Goal: Task Accomplishment & Management: Complete application form

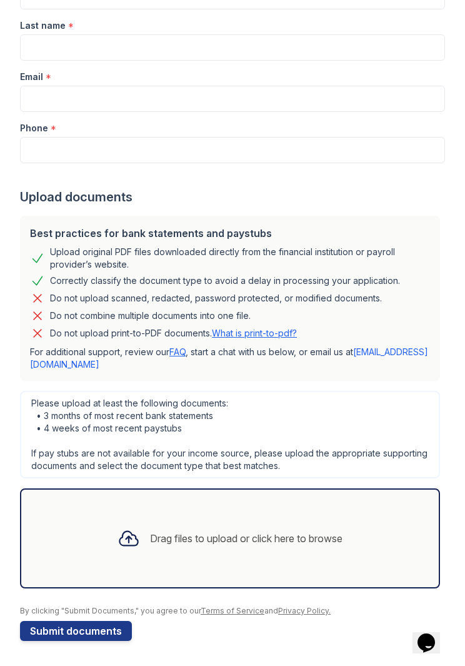
scroll to position [323, 0]
click at [279, 536] on div "Drag files to upload or click here to browse" at bounding box center [246, 538] width 193 height 15
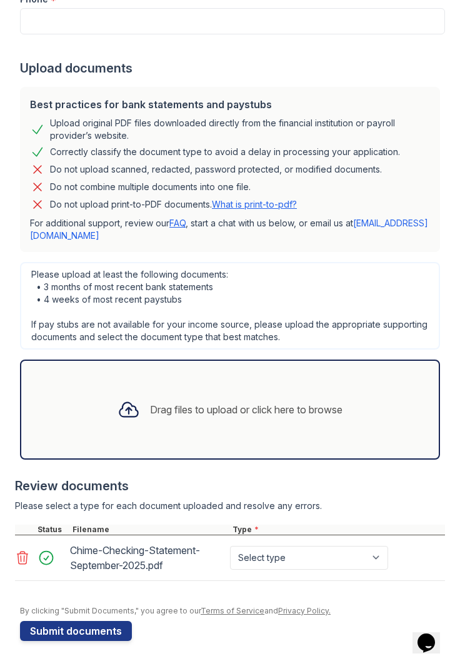
scroll to position [452, 0]
click at [379, 559] on select "Select type Paystub Bank Statement Offer Letter Tax Documents Benefit Award Let…" at bounding box center [309, 558] width 158 height 24
select select "bank_statement"
click at [234, 408] on div "Drag files to upload or click here to browse" at bounding box center [246, 409] width 193 height 15
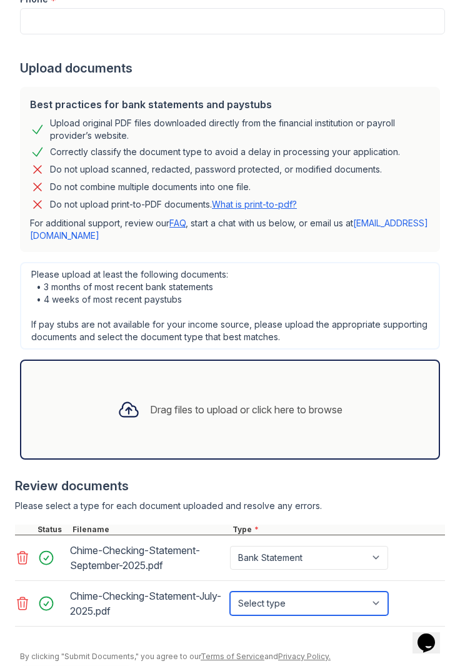
click at [374, 598] on select "Select type Paystub Bank Statement Offer Letter Tax Documents Benefit Award Let…" at bounding box center [309, 603] width 158 height 24
select select "bank_statement"
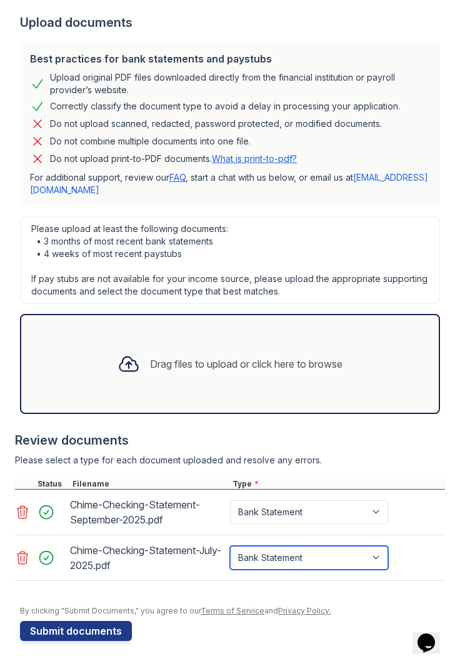
scroll to position [498, 0]
click at [259, 363] on div "Drag files to upload or click here to browse" at bounding box center [246, 363] width 193 height 15
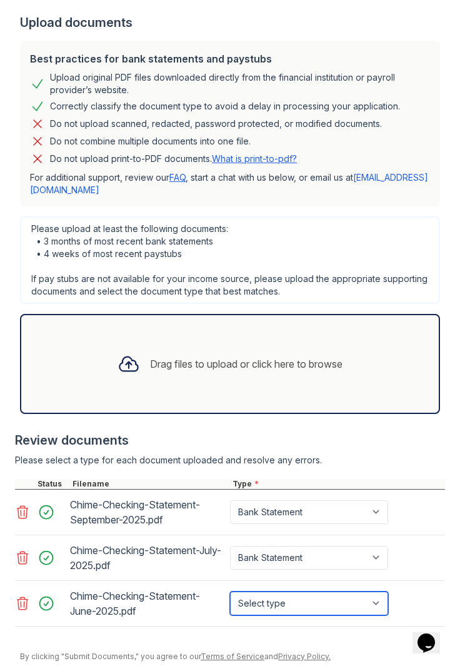
click at [354, 599] on select "Select type Paystub Bank Statement Offer Letter Tax Documents Benefit Award Let…" at bounding box center [309, 603] width 158 height 24
select select "bank_statement"
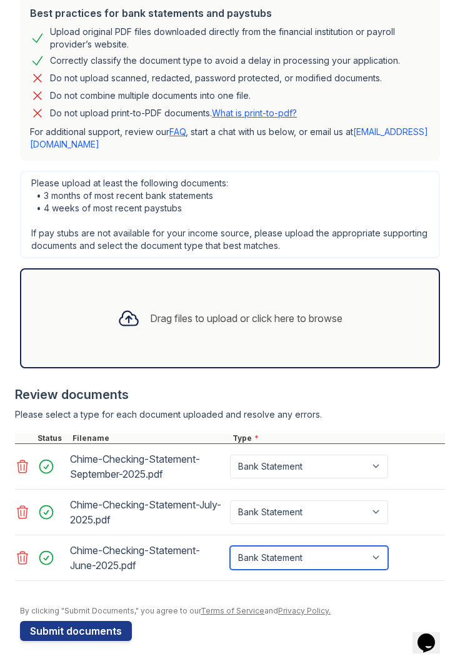
scroll to position [543, 0]
click at [321, 312] on div "Drag files to upload or click here to browse" at bounding box center [246, 318] width 193 height 15
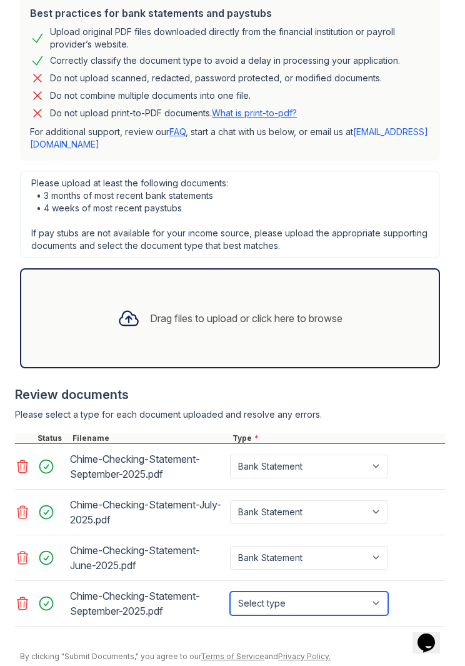
click at [377, 598] on select "Select type Paystub Bank Statement Offer Letter Tax Documents Benefit Award Let…" at bounding box center [309, 603] width 158 height 24
click at [24, 605] on icon at bounding box center [23, 603] width 11 height 13
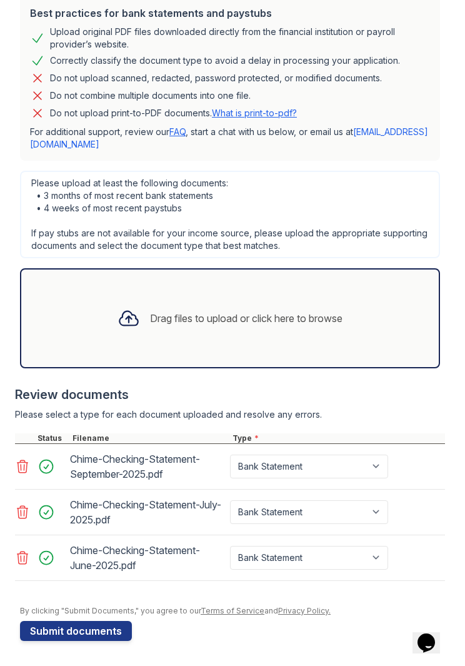
click at [298, 311] on div "Drag files to upload or click here to browse" at bounding box center [246, 318] width 193 height 15
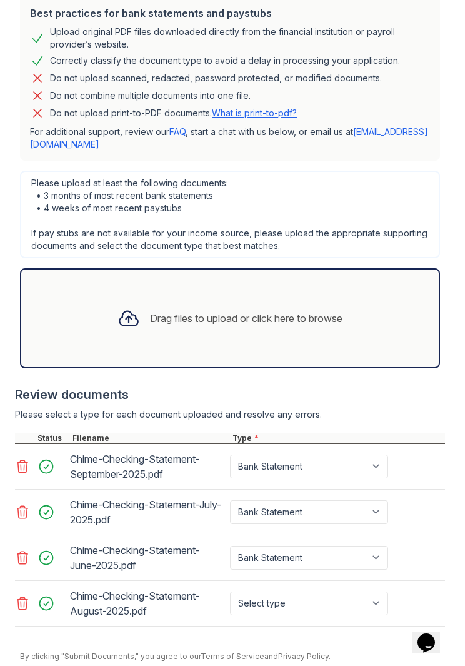
click at [274, 312] on div "Drag files to upload or click here to browse" at bounding box center [246, 318] width 193 height 15
click at [293, 321] on div "Drag files to upload or click here to browse" at bounding box center [246, 318] width 193 height 15
click at [364, 597] on select "Select type Paystub Bank Statement Offer Letter Tax Documents Benefit Award Let…" at bounding box center [309, 603] width 158 height 24
select select "bank_statement"
click at [235, 322] on div "Drag files to upload or click here to browse" at bounding box center [246, 318] width 193 height 15
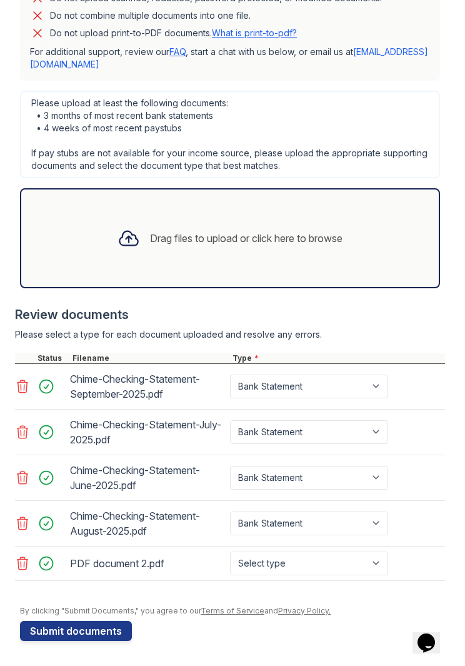
scroll to position [623, 0]
click at [376, 564] on select "Select type Paystub Bank Statement Offer Letter Tax Documents Benefit Award Let…" at bounding box center [309, 563] width 158 height 24
select select "paystub"
click at [296, 244] on div "Drag files to upload or click here to browse" at bounding box center [246, 238] width 193 height 15
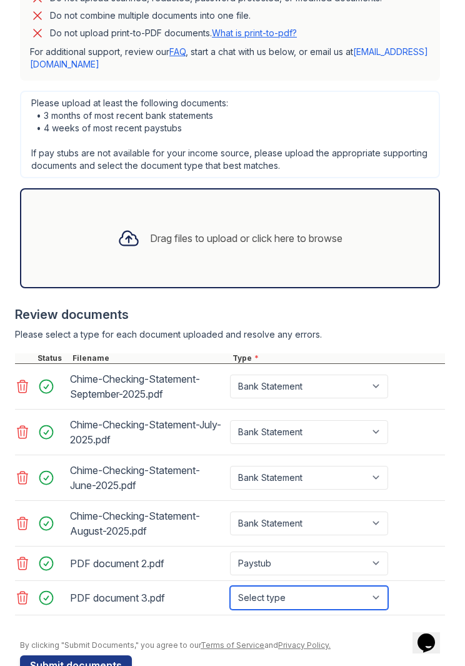
click at [376, 590] on select "Select type Paystub Bank Statement Offer Letter Tax Documents Benefit Award Let…" at bounding box center [309, 598] width 158 height 24
select select "paystub"
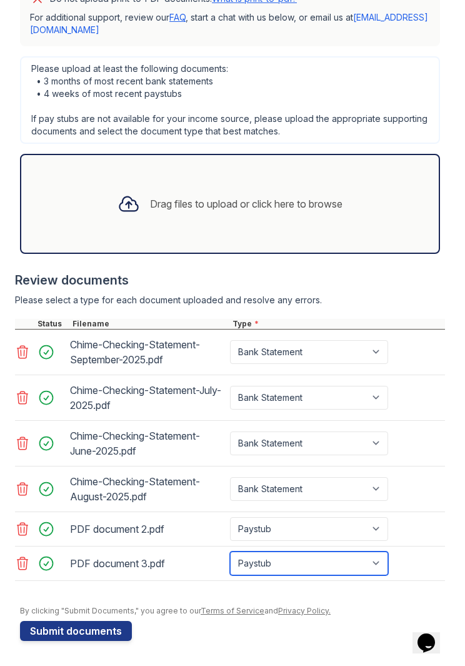
scroll to position [658, 0]
click at [296, 213] on div "Drag files to upload or click here to browse" at bounding box center [230, 204] width 245 height 43
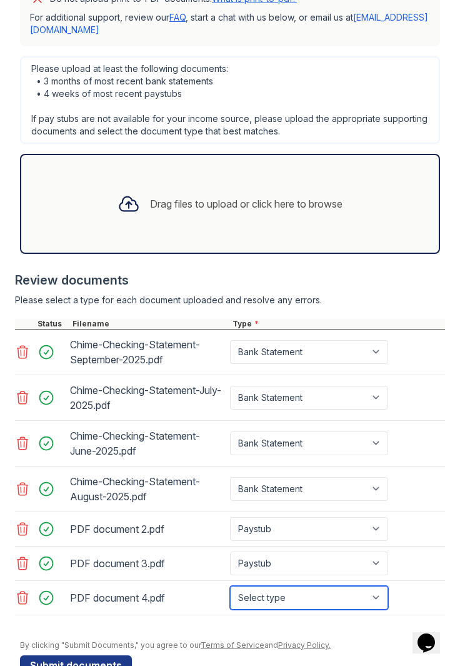
click at [379, 596] on select "Select type Paystub Bank Statement Offer Letter Tax Documents Benefit Award Let…" at bounding box center [309, 598] width 158 height 24
select select "paystub"
click at [326, 204] on div "Drag files to upload or click here to browse" at bounding box center [246, 203] width 193 height 15
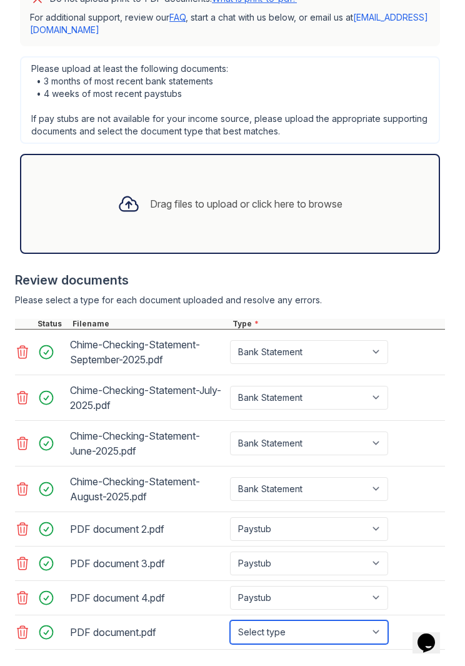
click at [369, 633] on select "Select type Paystub Bank Statement Offer Letter Tax Documents Benefit Award Let…" at bounding box center [309, 632] width 158 height 24
select select "paystub"
click at [123, 626] on div "PDF document.pdf" at bounding box center [147, 632] width 155 height 20
click at [148, 599] on div "PDF document 4.pdf" at bounding box center [147, 598] width 155 height 20
click at [150, 563] on div "PDF document 3.pdf" at bounding box center [147, 563] width 155 height 20
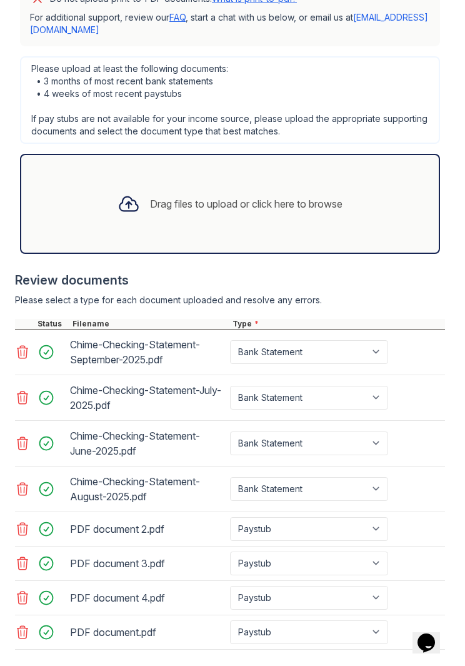
click at [150, 532] on div "PDF document 2.pdf" at bounding box center [147, 529] width 155 height 20
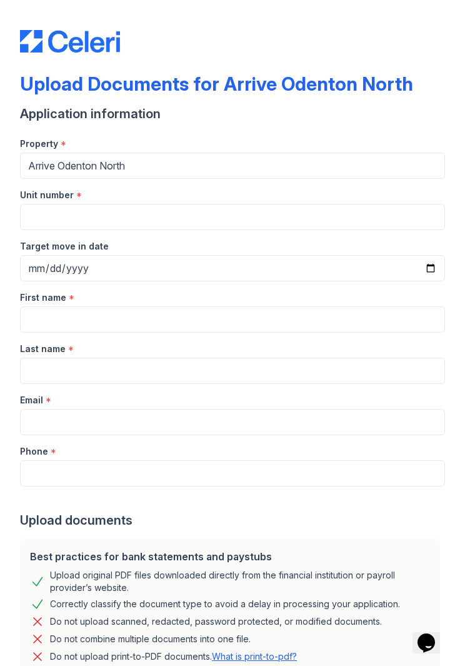
scroll to position [0, 0]
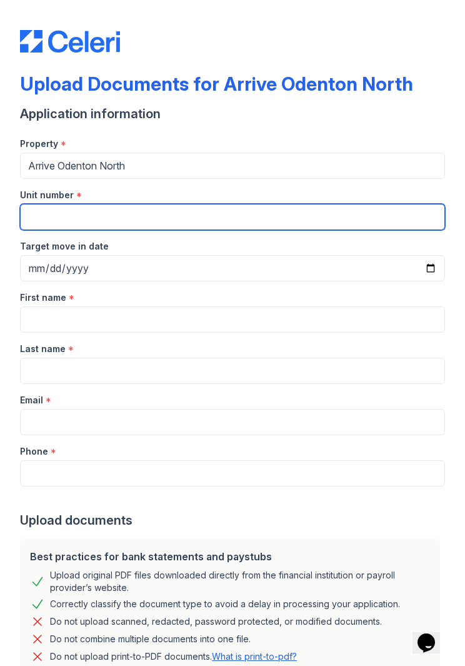
click at [70, 214] on input "Unit number" at bounding box center [232, 217] width 425 height 26
type input "101"
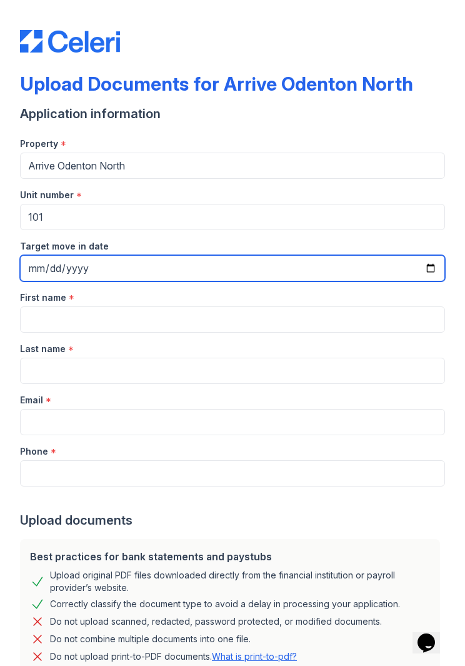
click at [123, 271] on input "Target move in date" at bounding box center [232, 268] width 425 height 26
type input "[DATE]"
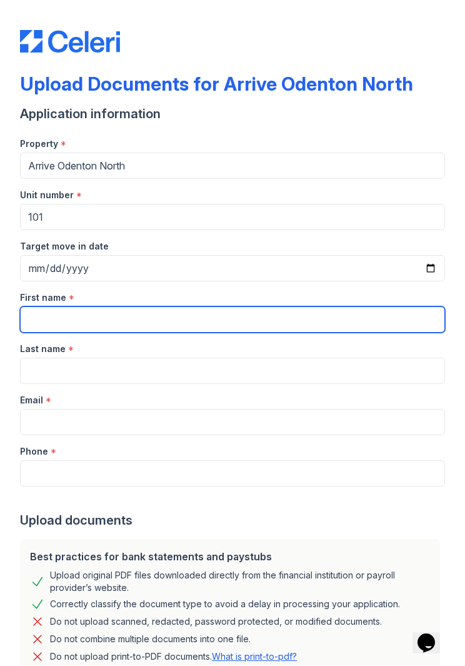
click at [102, 317] on input "First name" at bounding box center [232, 319] width 425 height 26
type input "[PERSON_NAME]"
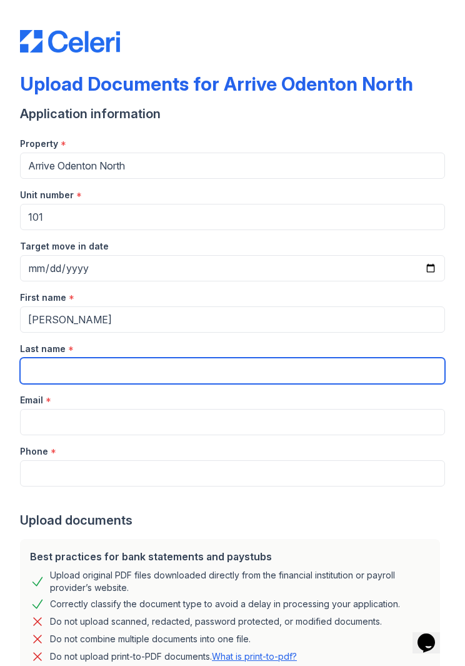
type input "Brown"
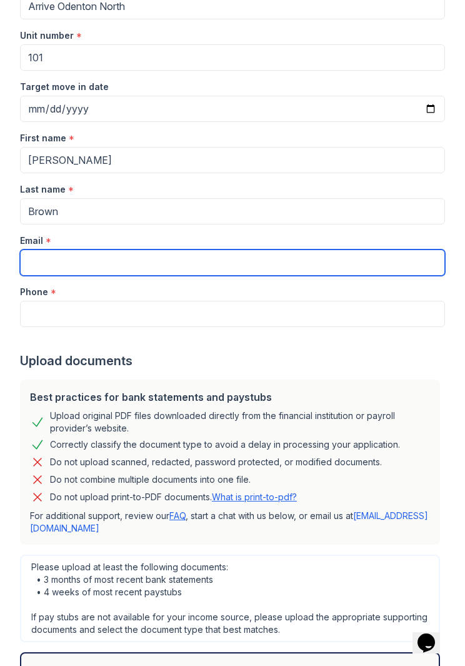
scroll to position [165, 0]
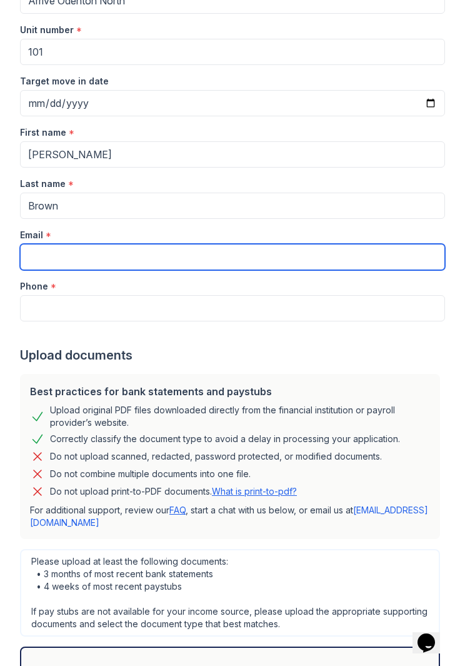
type input "k"
type input "[EMAIL_ADDRESS][DOMAIN_NAME]"
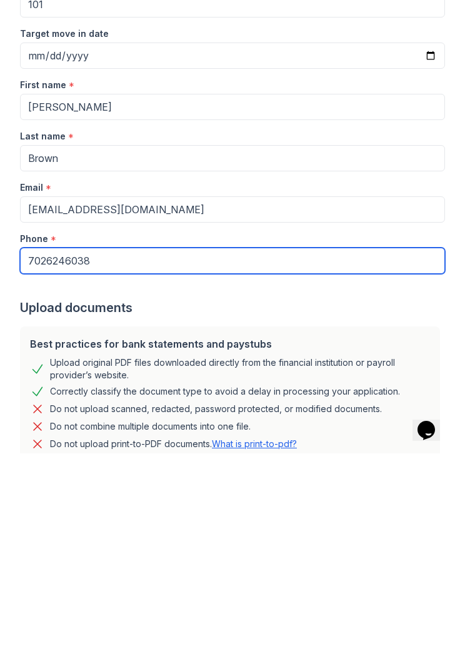
scroll to position [0, 0]
type input "7026246038"
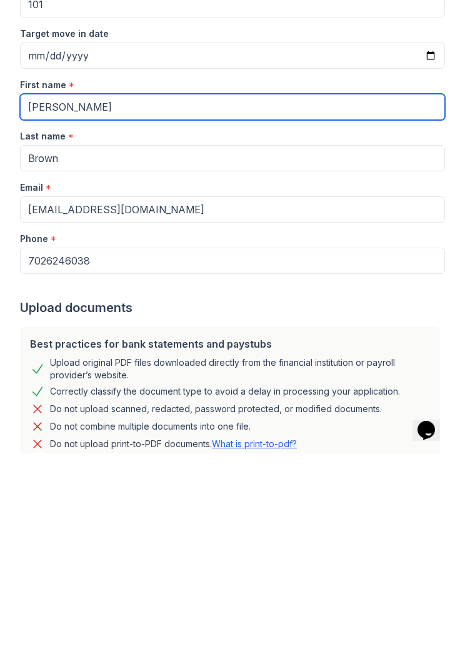
click at [104, 306] on input "[PERSON_NAME]" at bounding box center [232, 319] width 425 height 26
type input "B"
type input "Kaloteze"
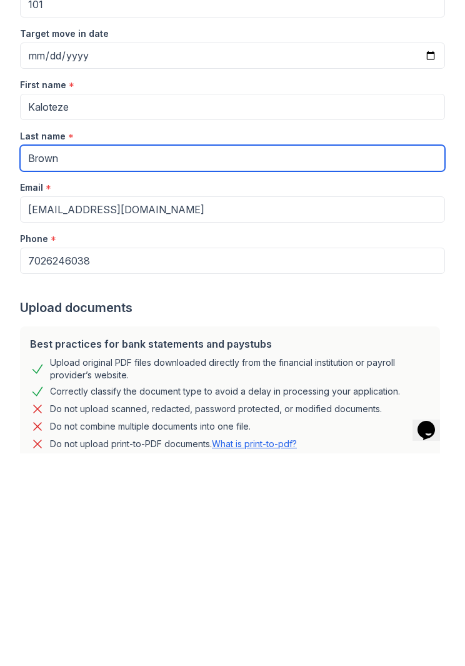
click at [101, 358] on input "Brown" at bounding box center [232, 371] width 425 height 26
type input "B"
type input "Davis"
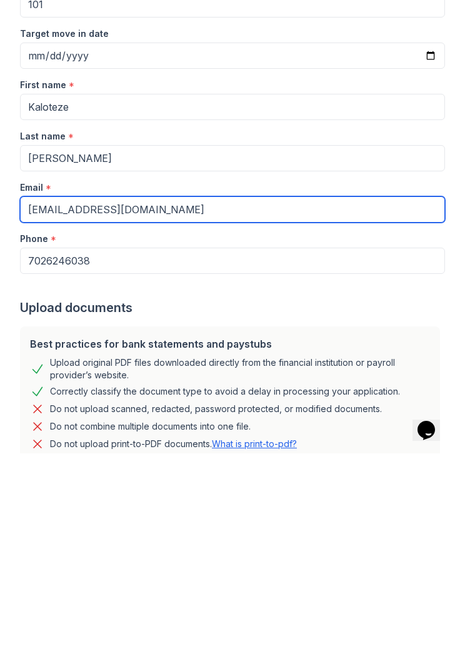
click at [194, 409] on input "[EMAIL_ADDRESS][DOMAIN_NAME]" at bounding box center [232, 422] width 425 height 26
type input "brid"
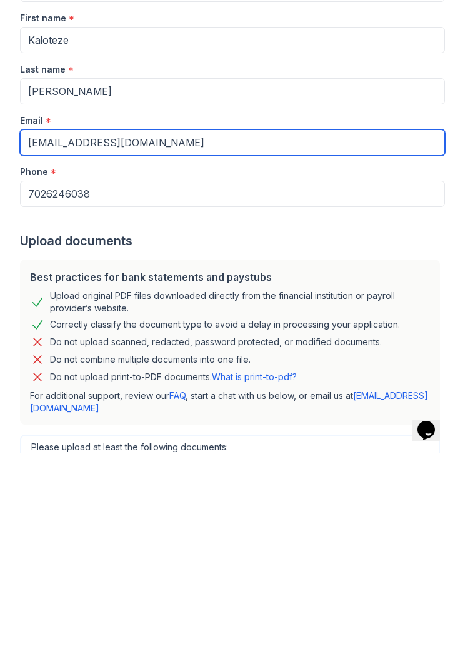
scroll to position [68, 0]
type input "kaloteze74@gmail.com"
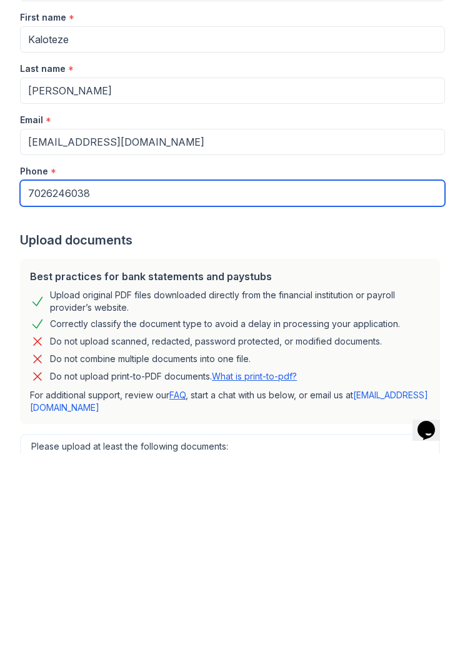
click at [168, 393] on input "7026246038" at bounding box center [232, 406] width 425 height 26
type input "7"
type input "3017518310"
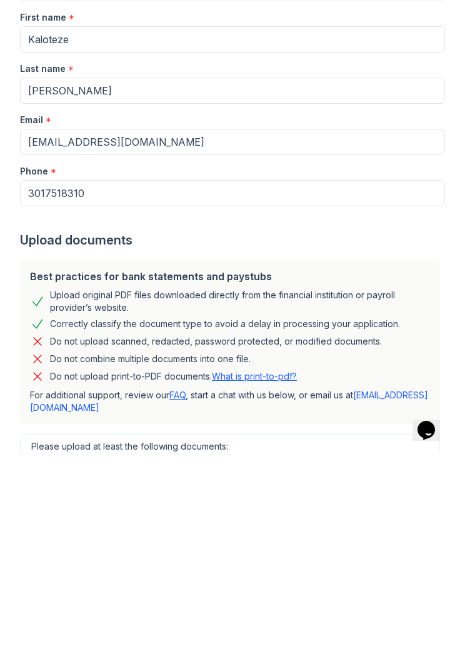
click at [397, 419] on div at bounding box center [232, 431] width 425 height 25
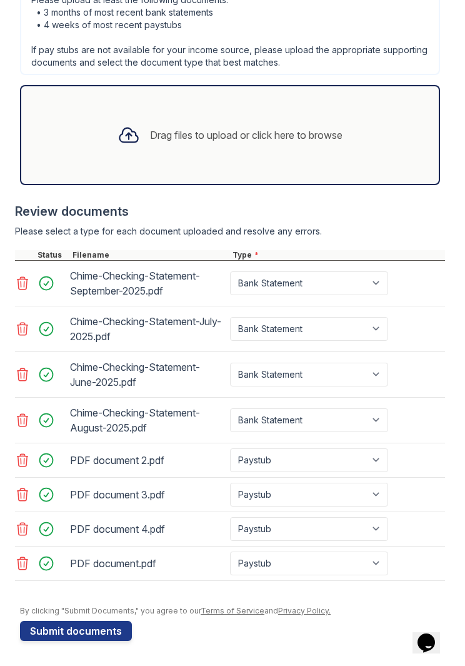
scroll to position [726, 0]
click at [89, 628] on button "Submit documents" at bounding box center [76, 631] width 112 height 20
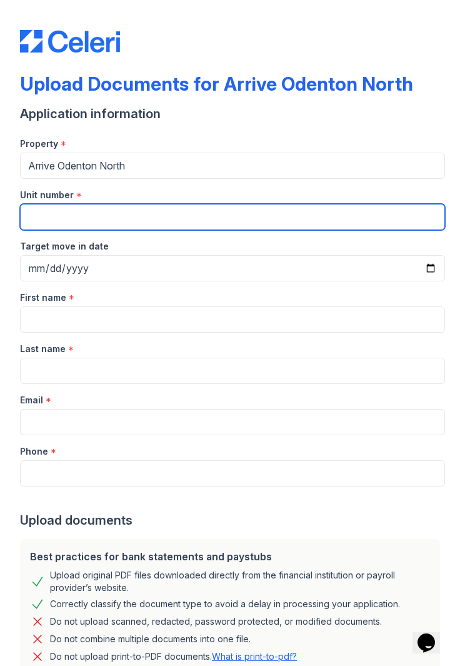
click at [104, 215] on input "Unit number" at bounding box center [232, 217] width 425 height 26
type input "101"
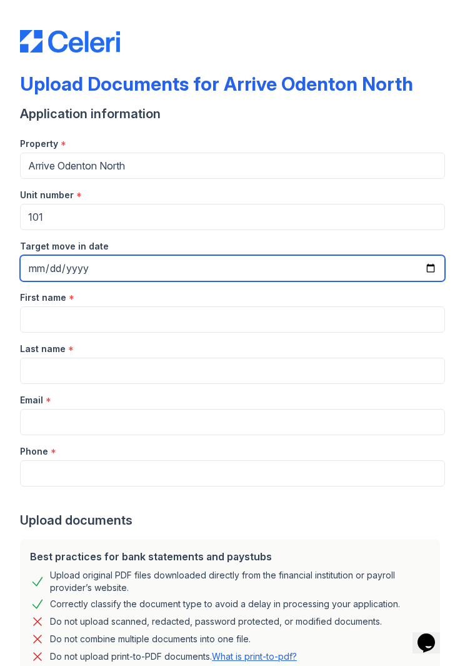
click at [106, 269] on input "Target move in date" at bounding box center [232, 268] width 425 height 26
type input "[DATE]"
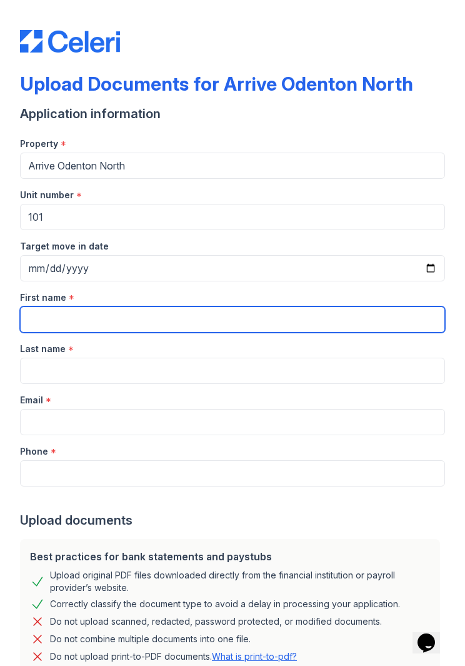
click at [97, 316] on input "First name" at bounding box center [232, 319] width 425 height 26
type input "[PERSON_NAME]"
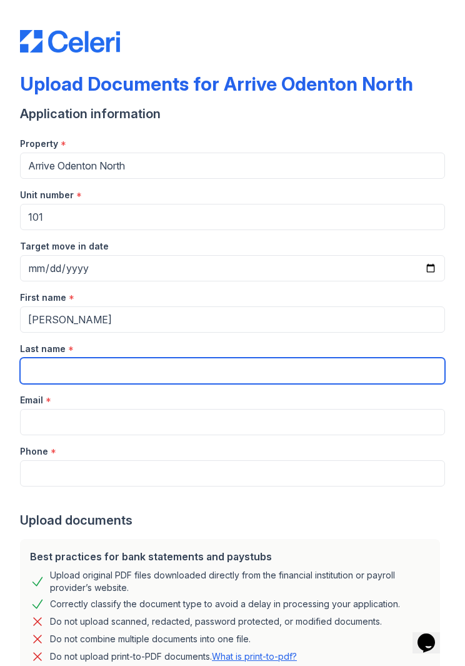
type input "Brown"
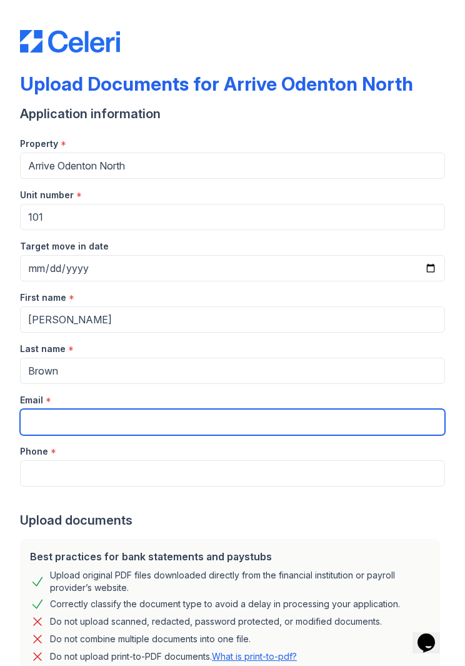
type input "[EMAIL_ADDRESS][DOMAIN_NAME]"
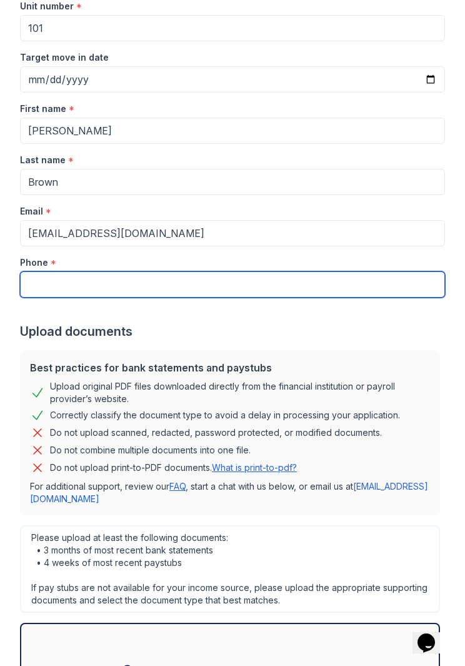
scroll to position [199, 0]
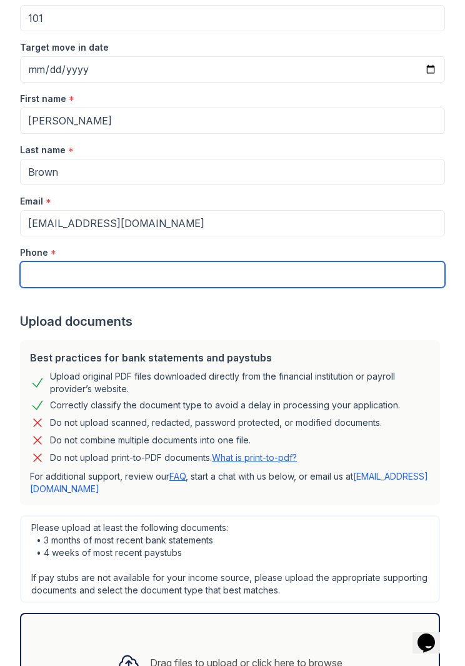
click at [246, 277] on input "Phone" at bounding box center [232, 274] width 425 height 26
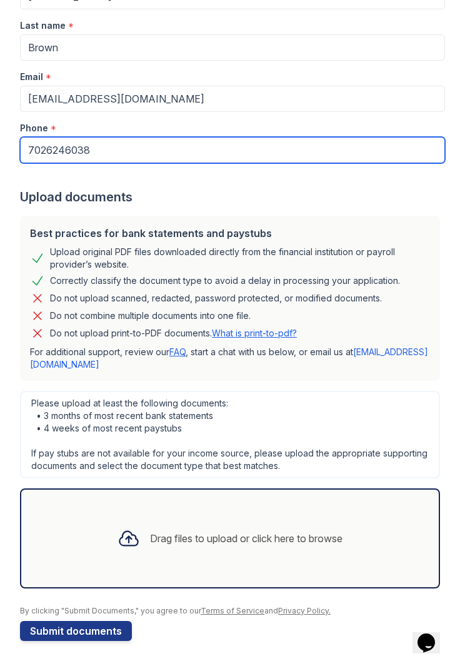
scroll to position [323, 0]
type input "7026246038"
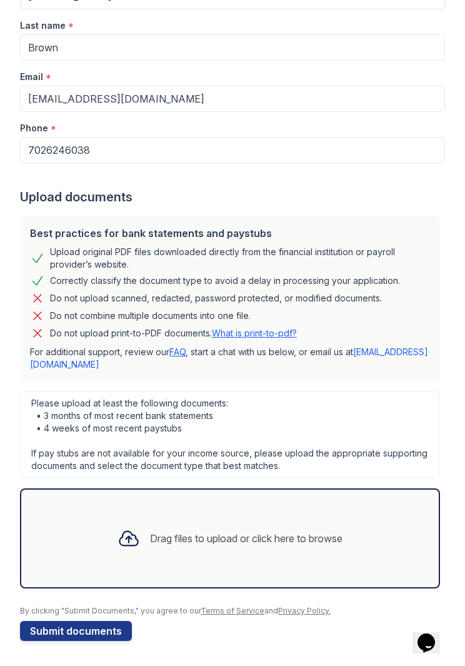
click at [246, 533] on div "Drag files to upload or click here to browse" at bounding box center [246, 538] width 193 height 15
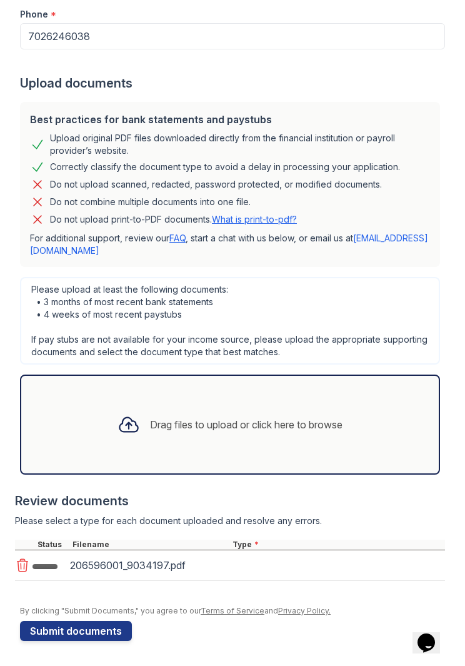
scroll to position [441, 0]
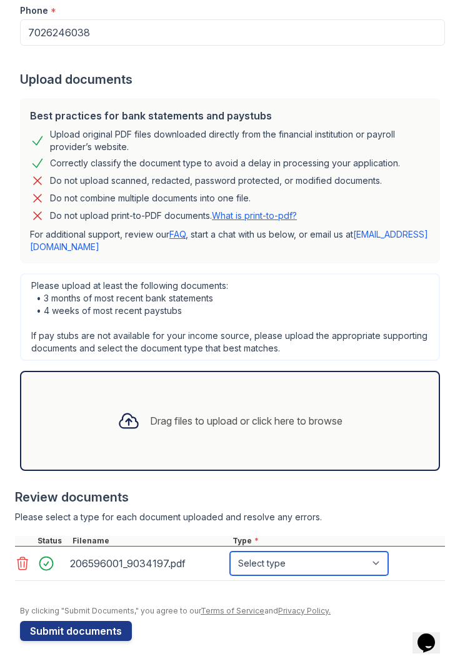
click at [379, 560] on select "Select type Paystub Bank Statement Offer Letter Tax Documents Benefit Award Let…" at bounding box center [309, 563] width 158 height 24
select select "paystub"
click at [92, 628] on button "Submit documents" at bounding box center [76, 631] width 112 height 20
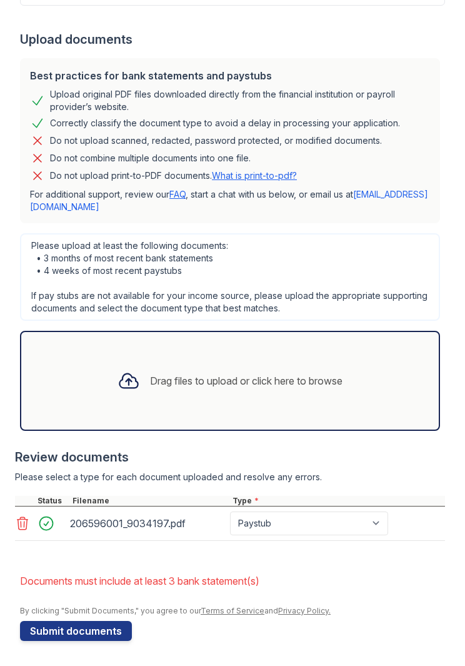
scroll to position [516, 0]
click at [370, 583] on li "Documents must include at least 3 bank statement(s)" at bounding box center [232, 580] width 425 height 25
click at [259, 578] on li "Documents must include at least 3 bank statement(s)" at bounding box center [232, 580] width 425 height 25
click at [399, 471] on div "Please select a type for each document uploaded and resolve any errors." at bounding box center [230, 477] width 430 height 13
click at [318, 379] on div "Drag files to upload or click here to browse" at bounding box center [246, 380] width 193 height 15
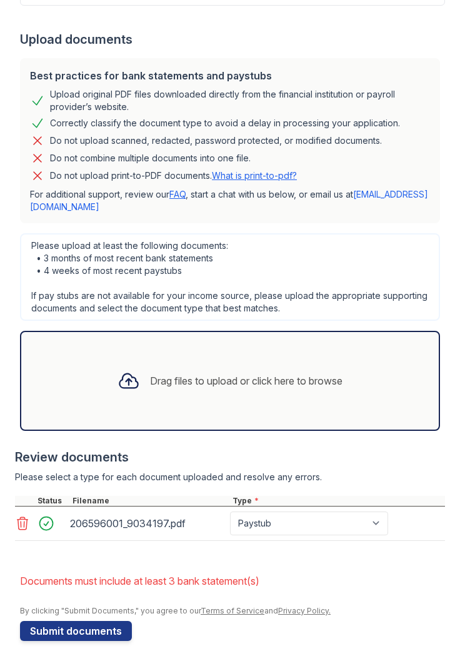
click at [298, 384] on div "Drag files to upload or click here to browse" at bounding box center [246, 380] width 193 height 15
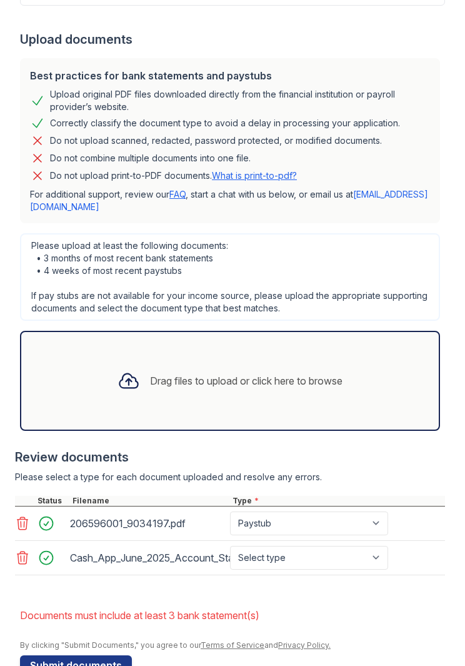
click at [313, 371] on div "Drag files to upload or click here to browse" at bounding box center [230, 380] width 245 height 43
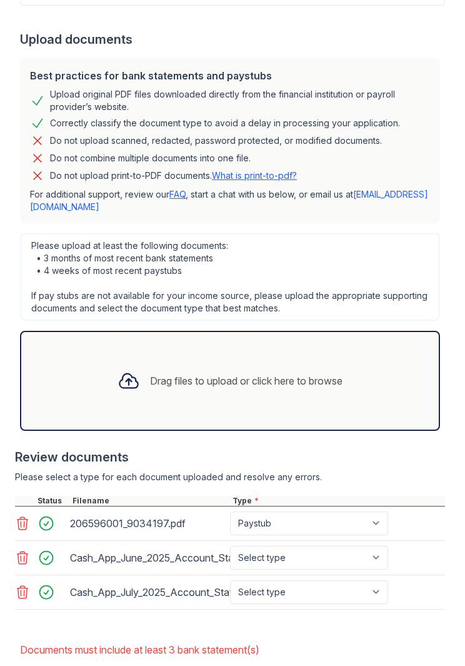
click at [285, 368] on div "Drag files to upload or click here to browse" at bounding box center [230, 380] width 245 height 43
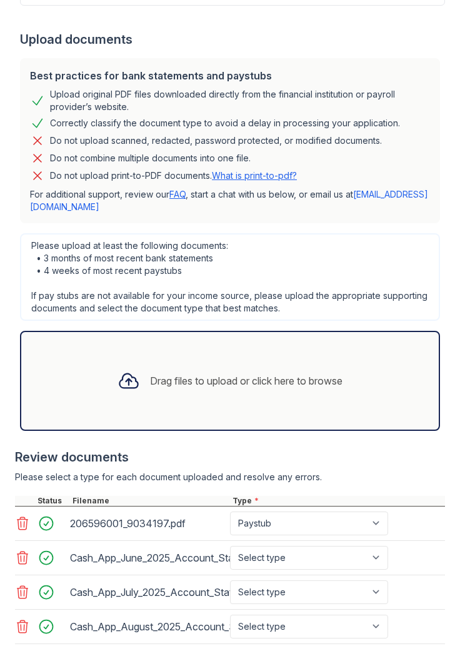
click at [306, 383] on div "Drag files to upload or click here to browse" at bounding box center [246, 380] width 193 height 15
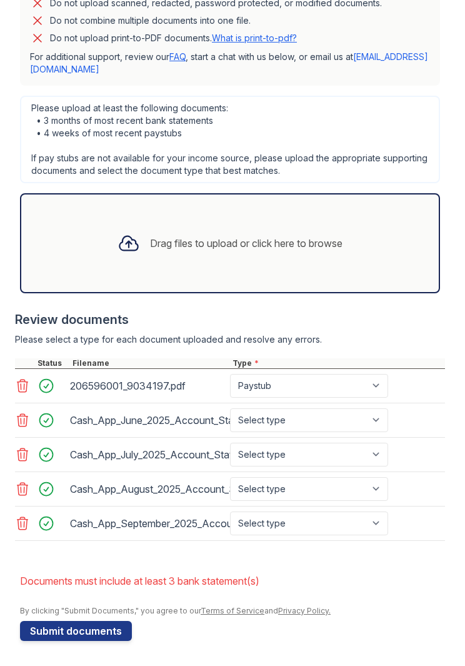
scroll to position [653, 0]
click at [372, 418] on select "Select type Paystub Bank Statement Offer Letter Tax Documents Benefit Award Let…" at bounding box center [309, 420] width 158 height 24
select select "bank_statement"
click at [376, 448] on select "Select type Paystub Bank Statement Offer Letter Tax Documents Benefit Award Let…" at bounding box center [309, 455] width 158 height 24
select select "bank_statement"
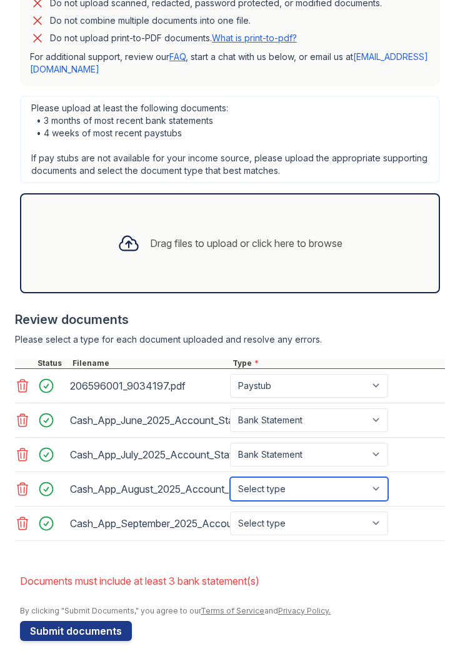
click at [374, 489] on select "Select type Paystub Bank Statement Offer Letter Tax Documents Benefit Award Let…" at bounding box center [309, 489] width 158 height 24
select select "bank_statement"
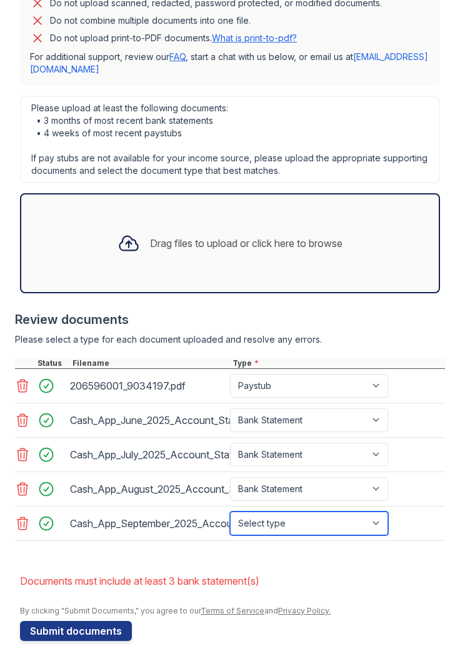
click at [379, 522] on select "Select type Paystub Bank Statement Offer Letter Tax Documents Benefit Award Let…" at bounding box center [309, 523] width 158 height 24
select select "bank_statement"
click at [93, 621] on button "Submit documents" at bounding box center [76, 631] width 112 height 20
